Goal: Navigation & Orientation: Understand site structure

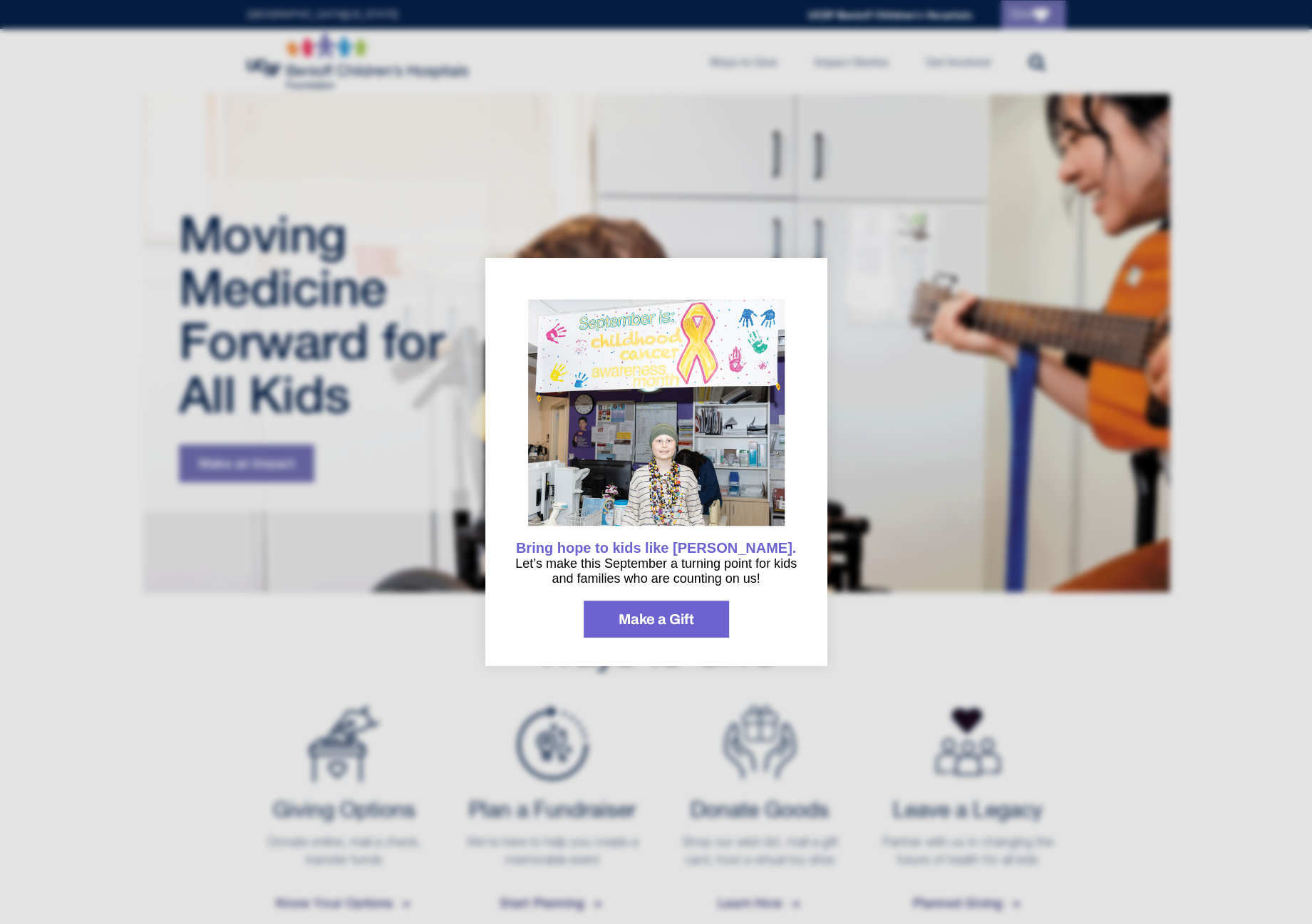
click at [762, 301] on img "information" at bounding box center [656, 418] width 257 height 237
click at [767, 282] on div "Bring hope to kids like [PERSON_NAME]. Let’s make this September a turning poin…" at bounding box center [656, 461] width 342 height 408
click at [369, 328] on div at bounding box center [656, 462] width 1312 height 924
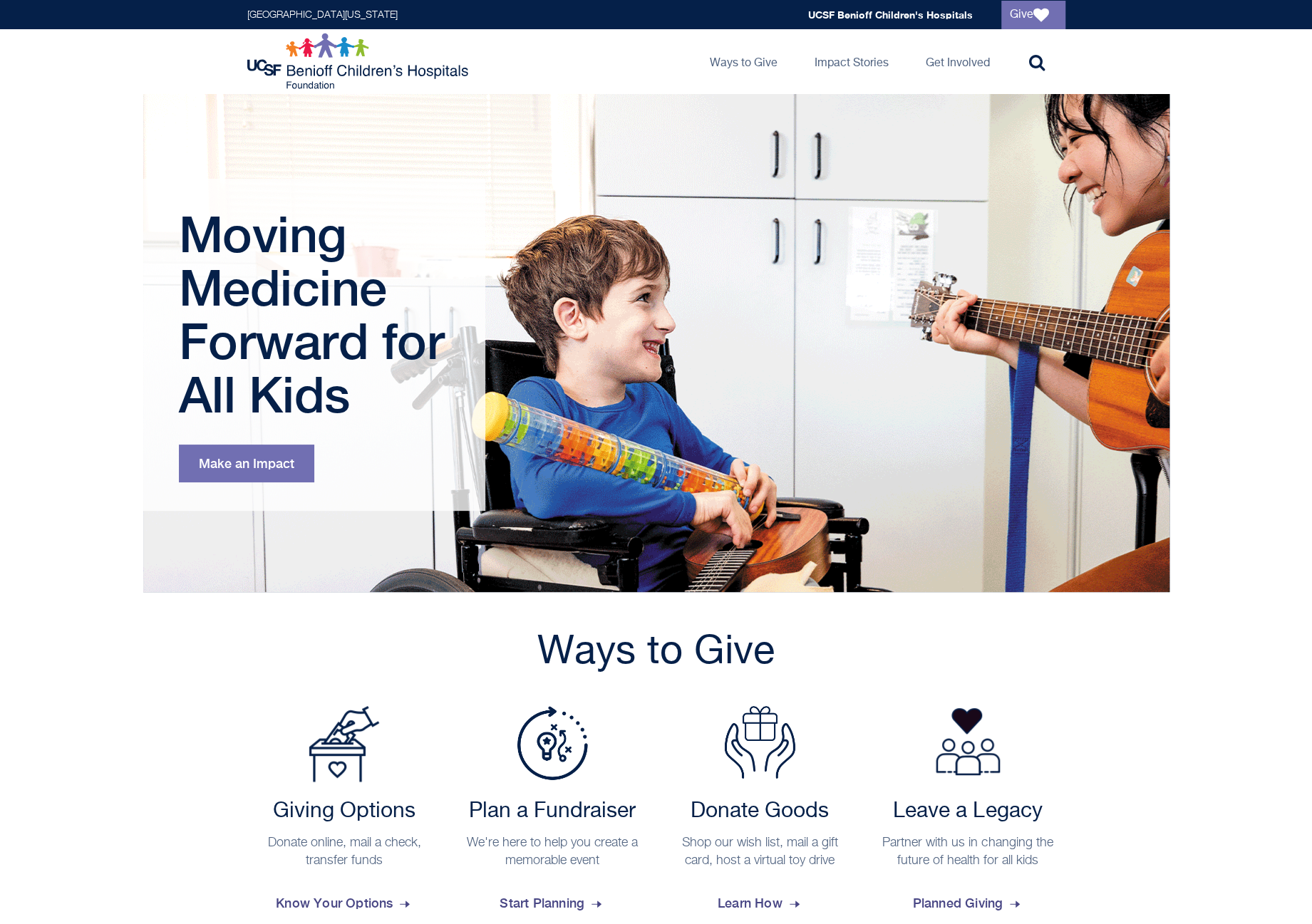
click at [307, 75] on img at bounding box center [359, 61] width 224 height 57
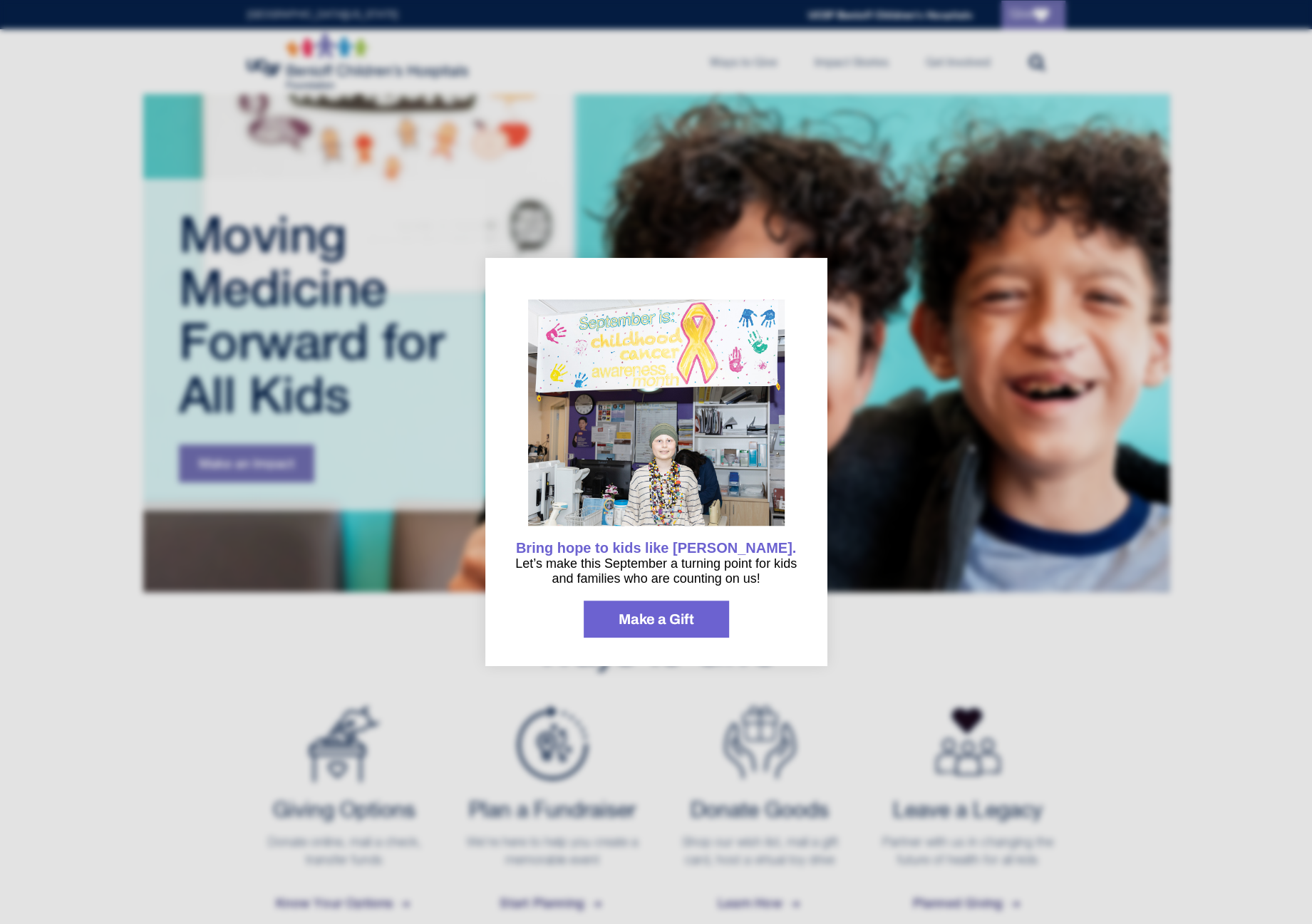
click at [383, 581] on div at bounding box center [656, 462] width 1312 height 924
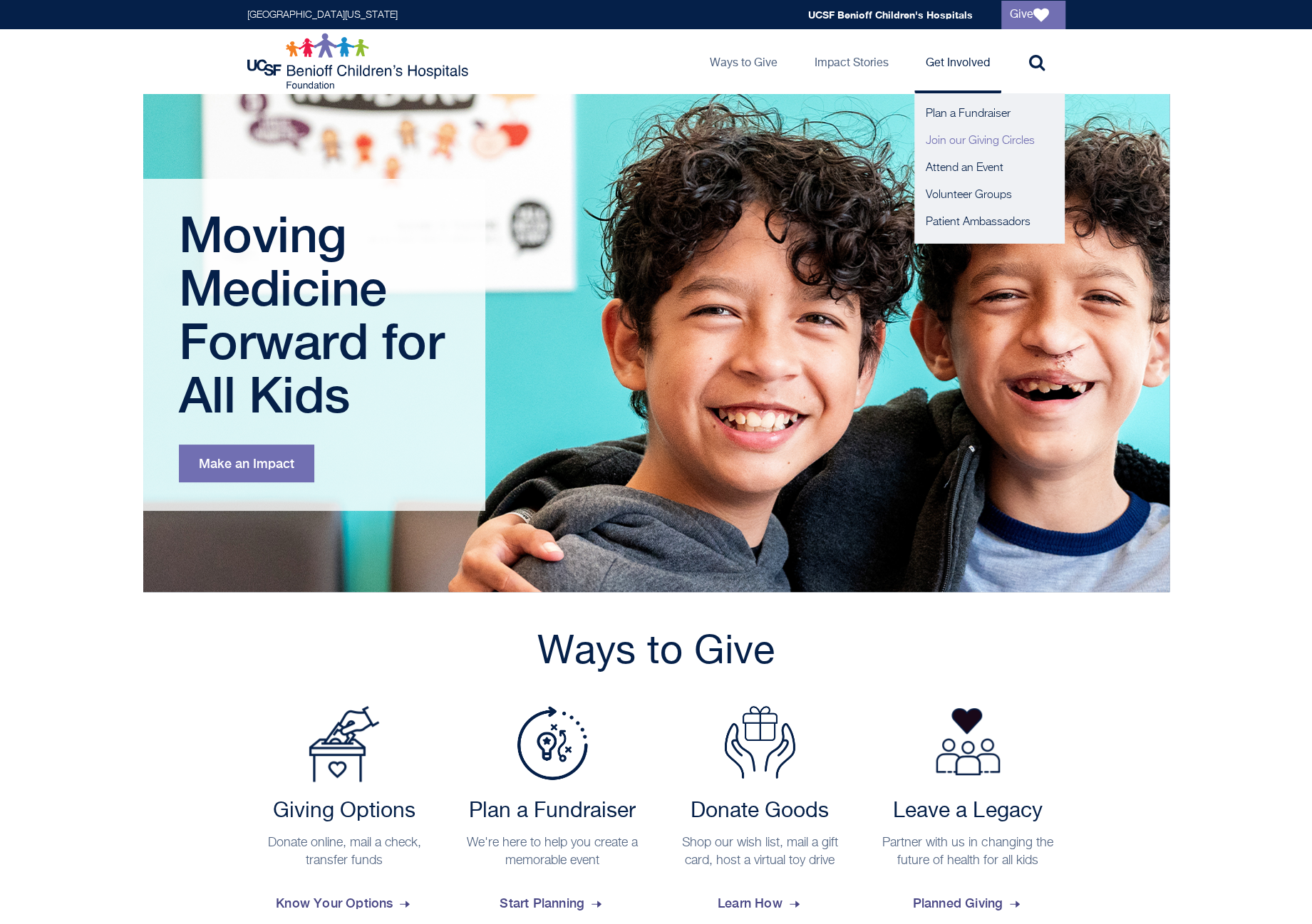
click at [982, 140] on link "Join our Giving Circles" at bounding box center [989, 140] width 150 height 27
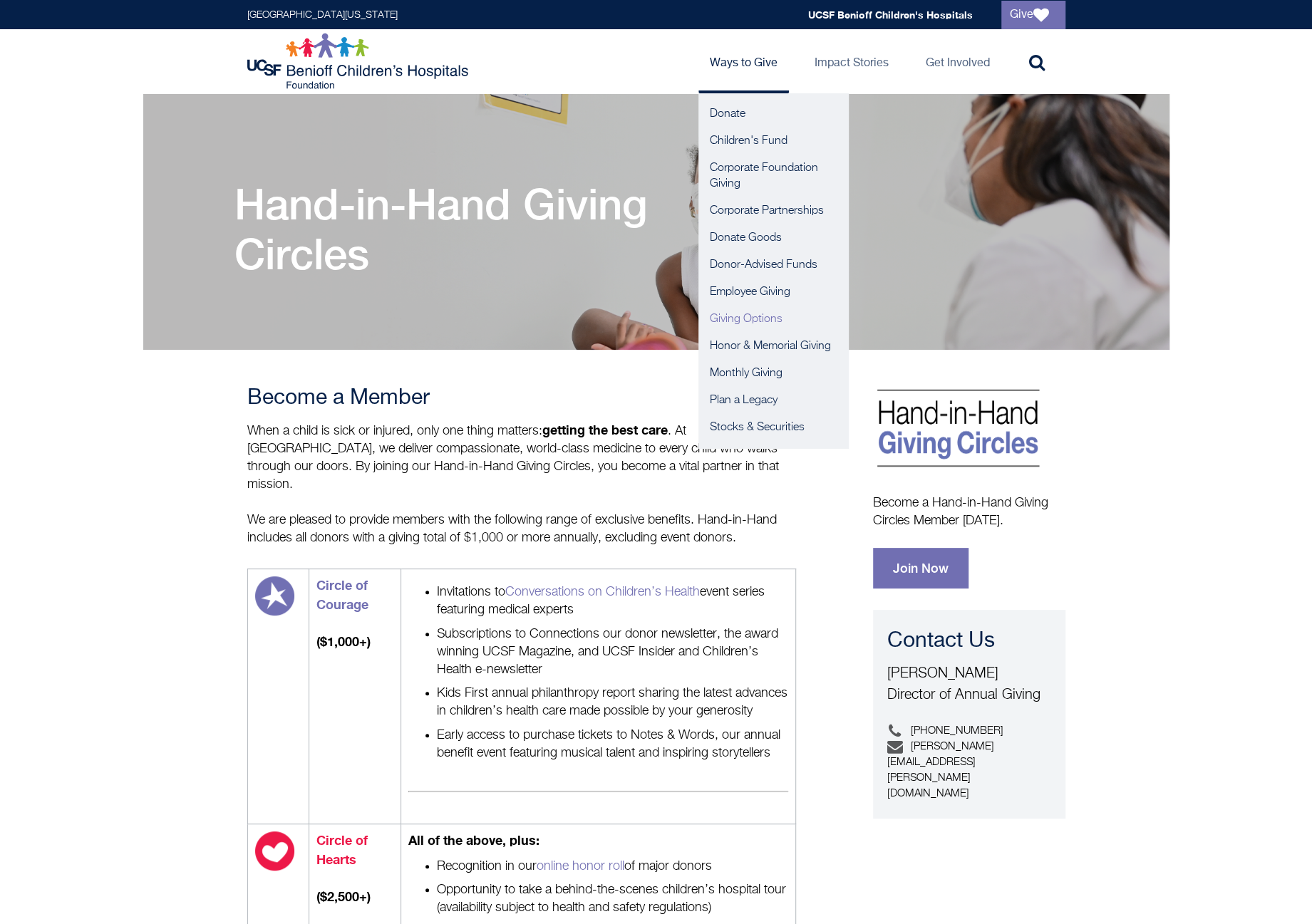
click at [738, 317] on link "Giving Options" at bounding box center [773, 319] width 150 height 27
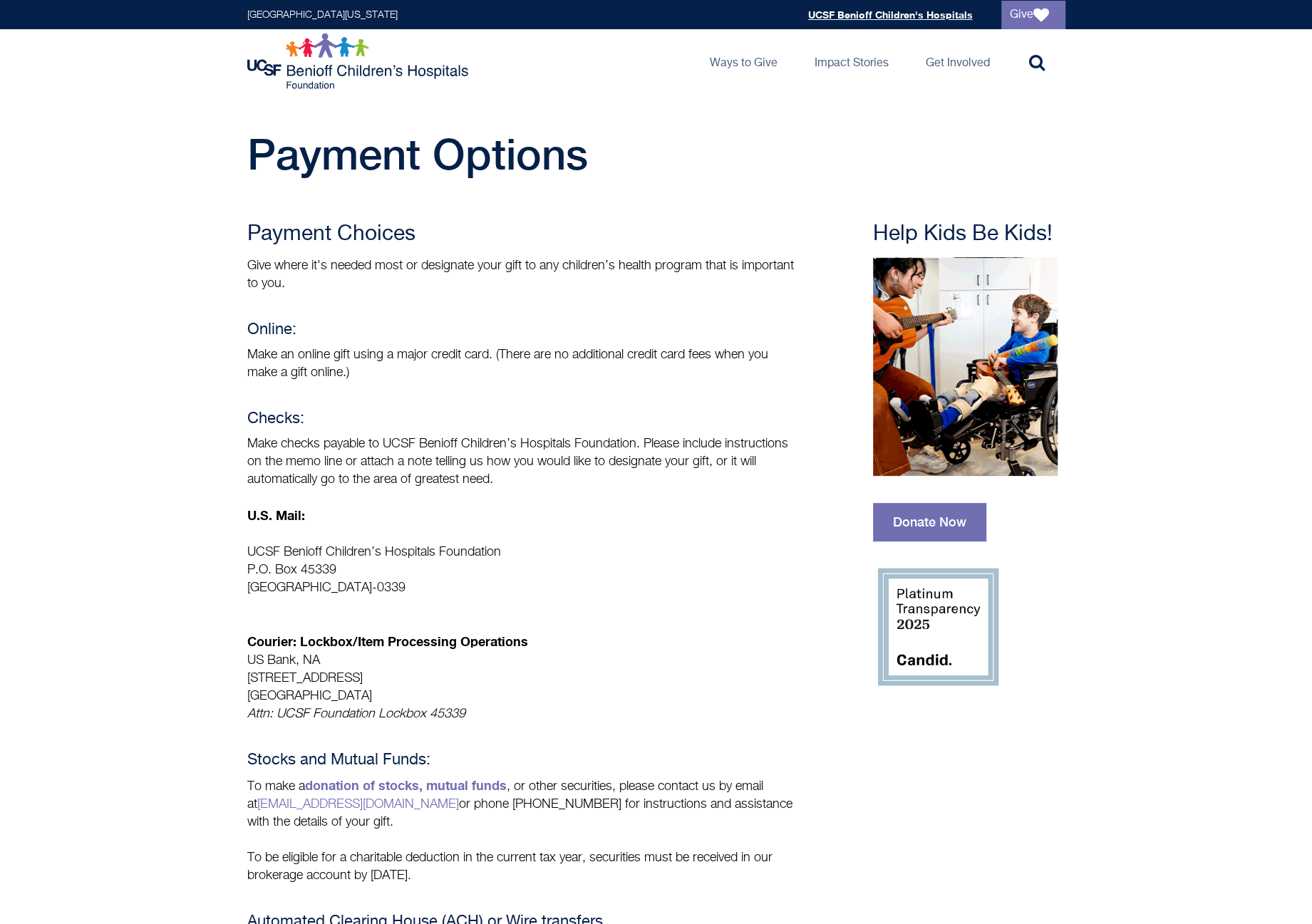
click at [873, 14] on link "UCSF Benioff Children's Hospitals" at bounding box center [890, 15] width 164 height 12
